Goal: Navigation & Orientation: Understand site structure

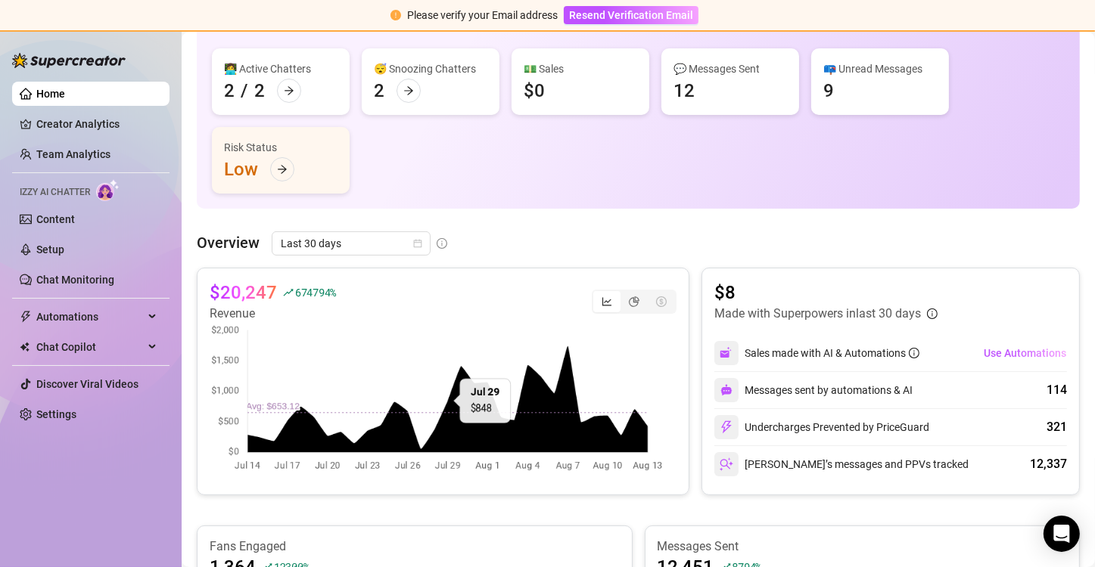
scroll to position [151, 0]
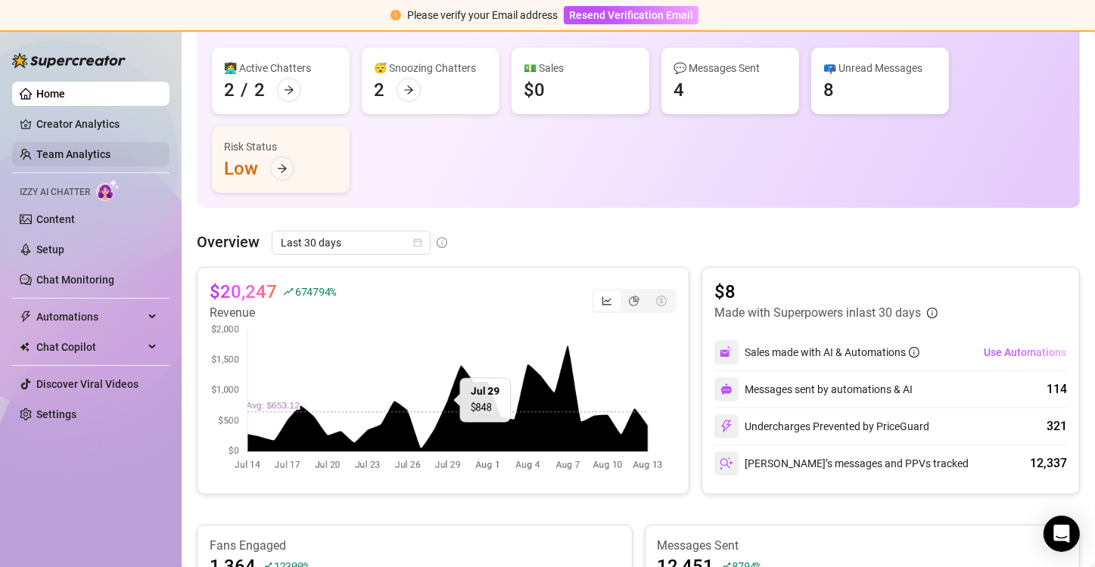
click at [72, 160] on link "Team Analytics" at bounding box center [73, 154] width 74 height 12
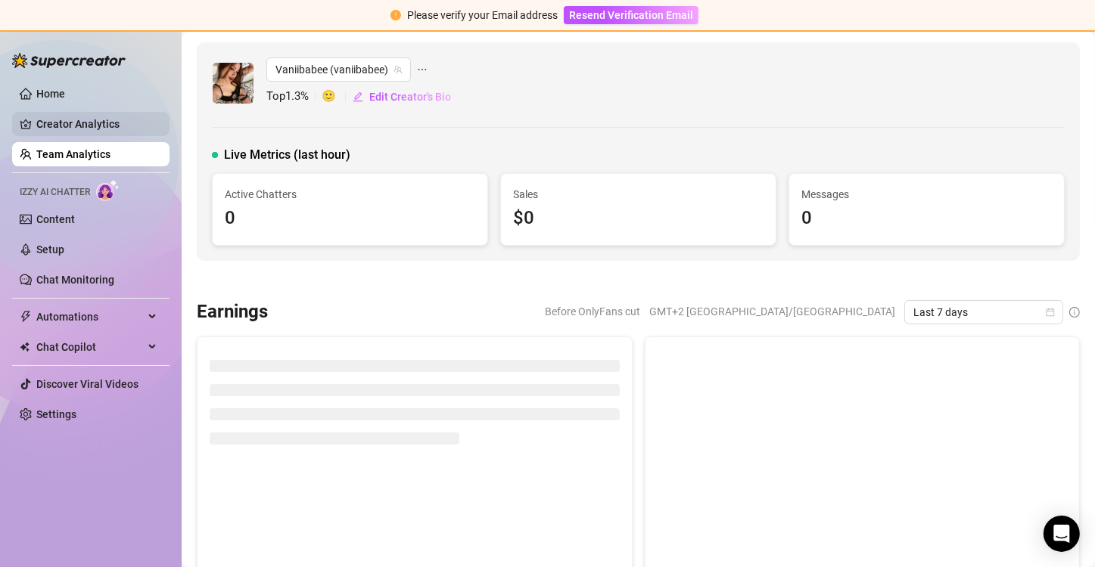
click at [76, 126] on link "Creator Analytics" at bounding box center [96, 124] width 121 height 24
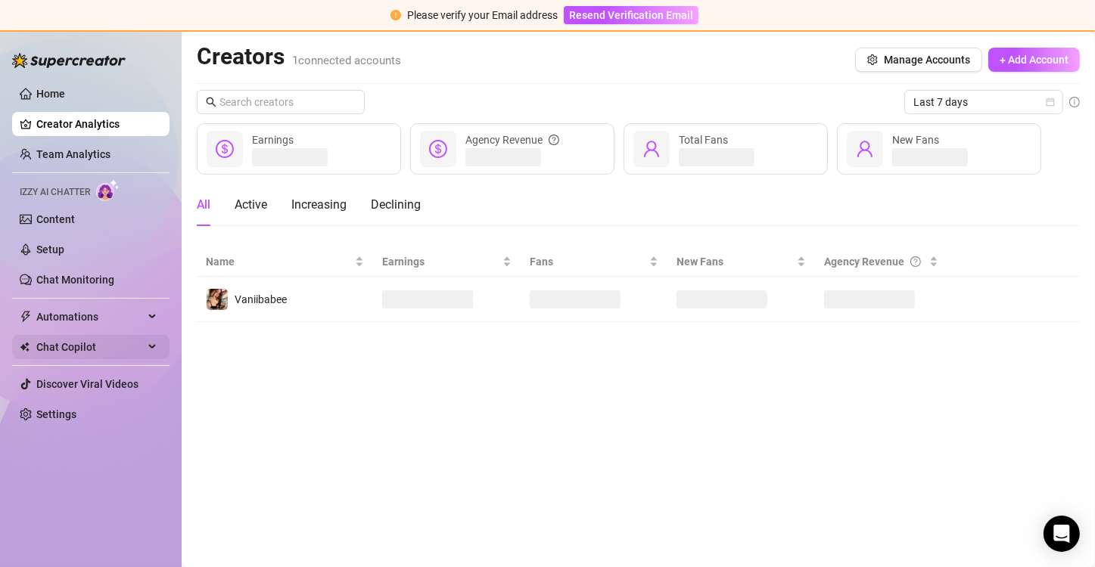
click at [76, 342] on span "Chat Copilot" at bounding box center [89, 347] width 107 height 24
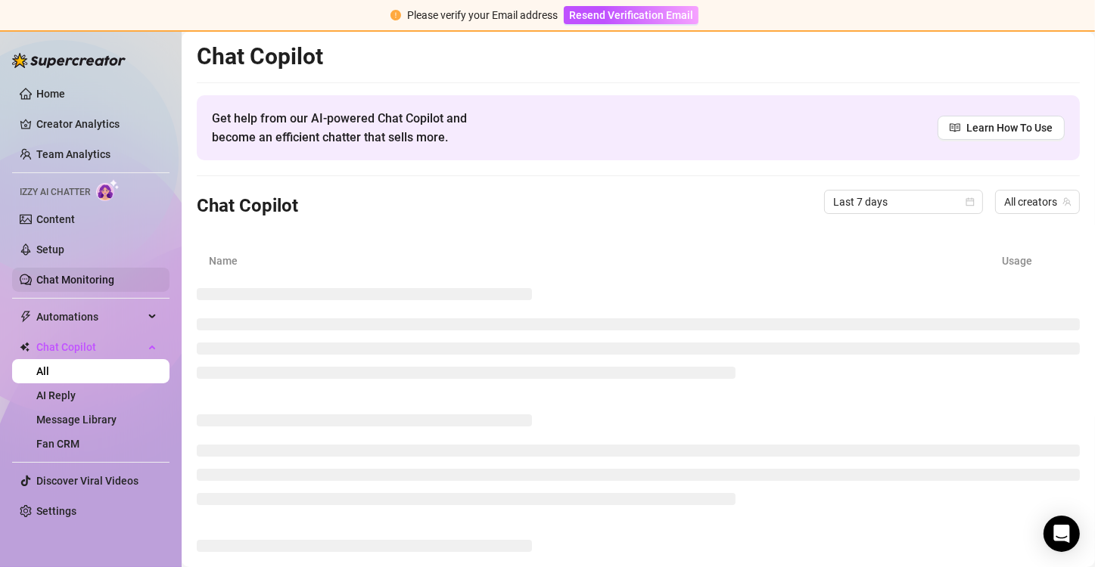
click at [63, 286] on link "Chat Monitoring" at bounding box center [75, 280] width 78 height 12
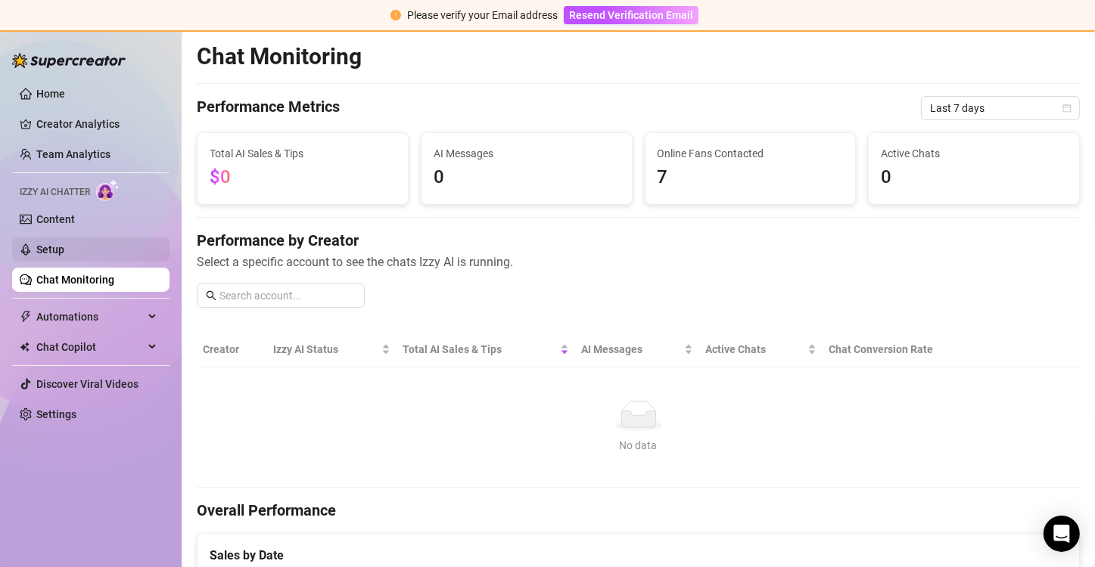
click at [62, 250] on link "Setup" at bounding box center [50, 250] width 28 height 12
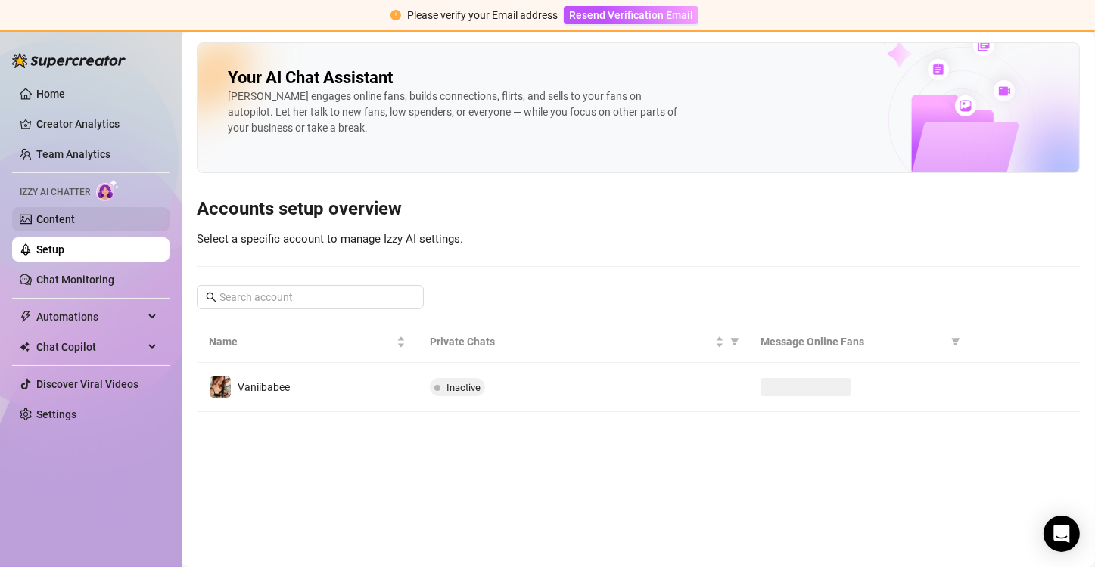
click at [63, 213] on link "Content" at bounding box center [55, 219] width 39 height 12
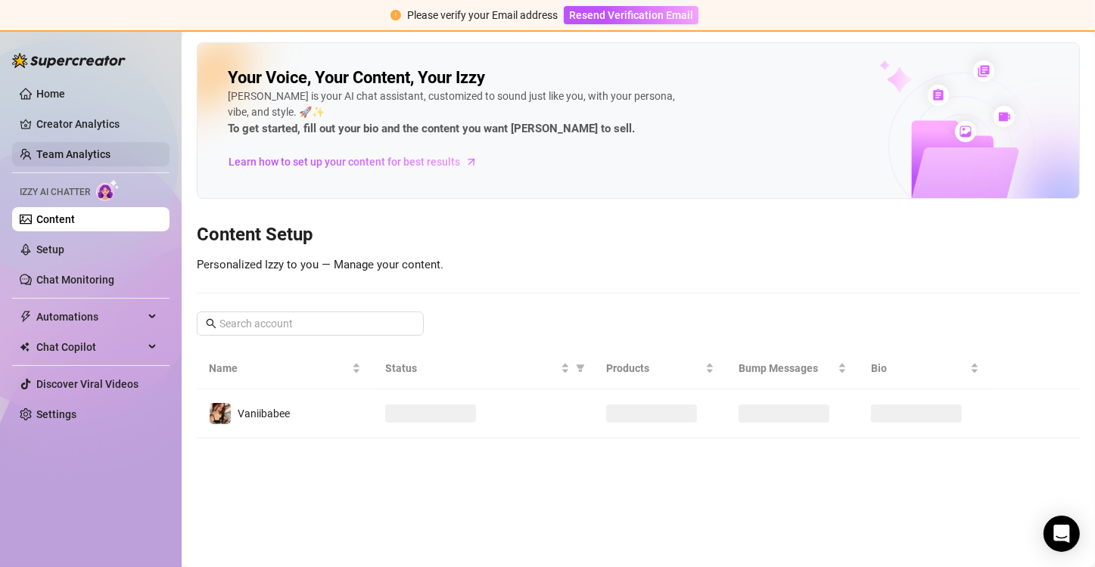
click at [78, 152] on link "Team Analytics" at bounding box center [73, 154] width 74 height 12
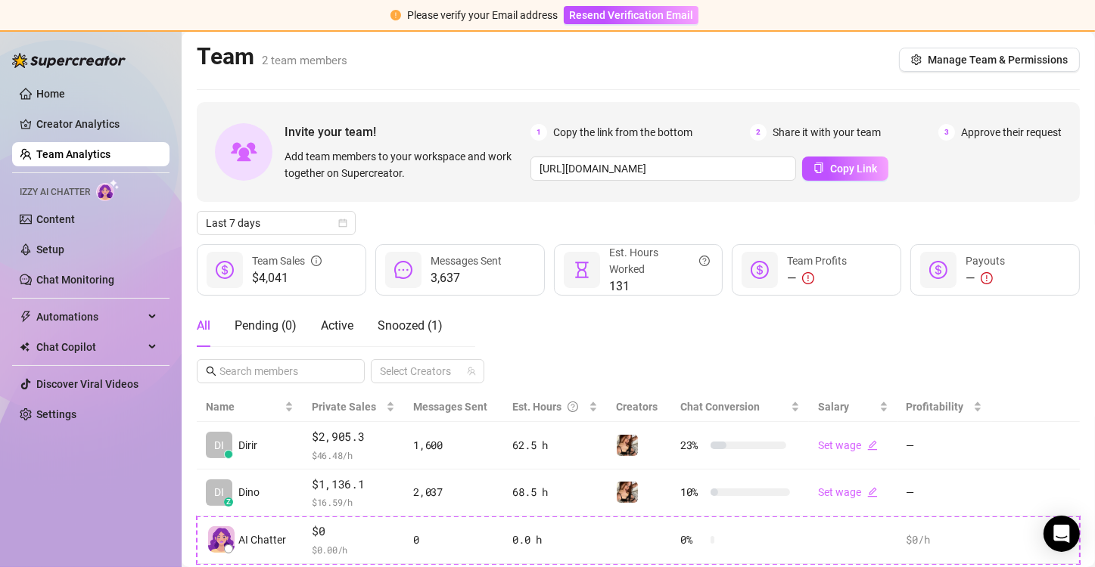
drag, startPoint x: 92, startPoint y: 122, endPoint x: 1, endPoint y: 82, distance: 99.3
click at [92, 121] on link "Creator Analytics" at bounding box center [96, 124] width 121 height 24
